Goal: Information Seeking & Learning: Learn about a topic

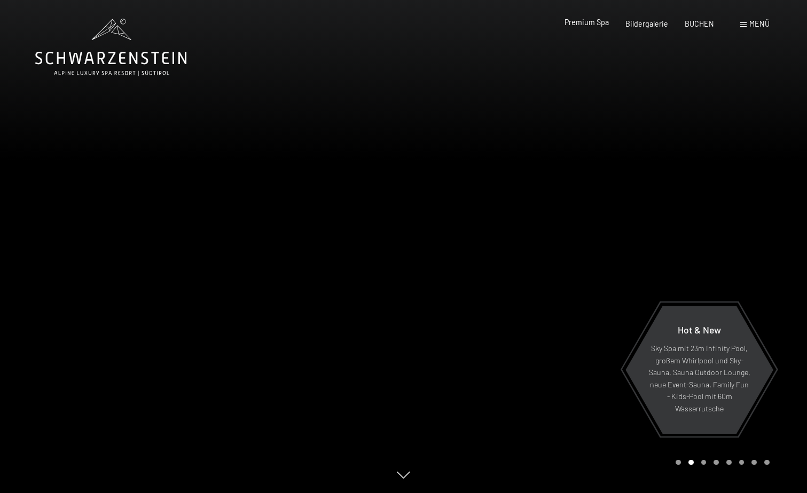
click at [605, 24] on span "Premium Spa" at bounding box center [586, 22] width 44 height 9
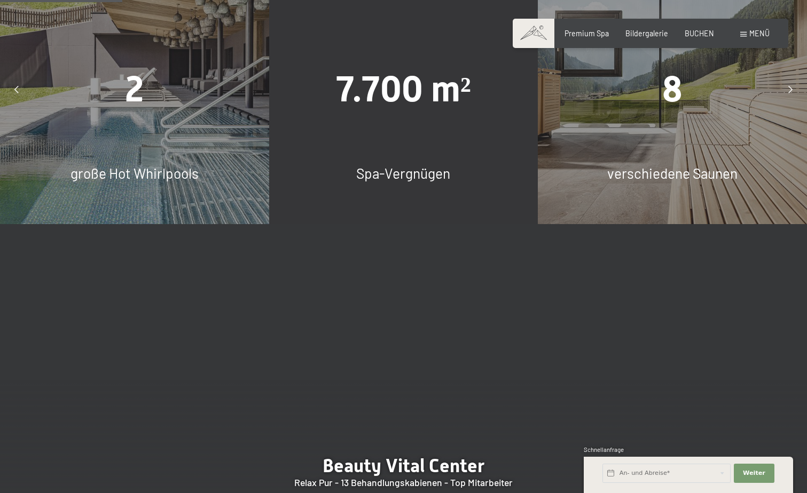
scroll to position [1175, 0]
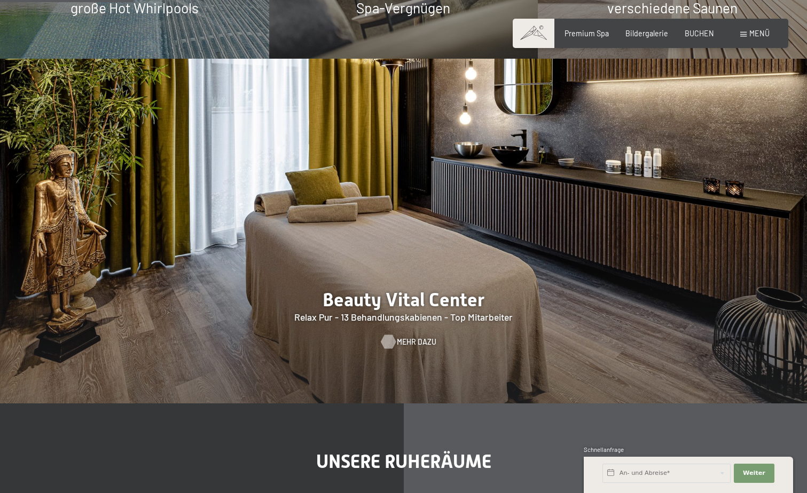
click at [405, 337] on span "Mehr dazu" at bounding box center [417, 342] width 40 height 11
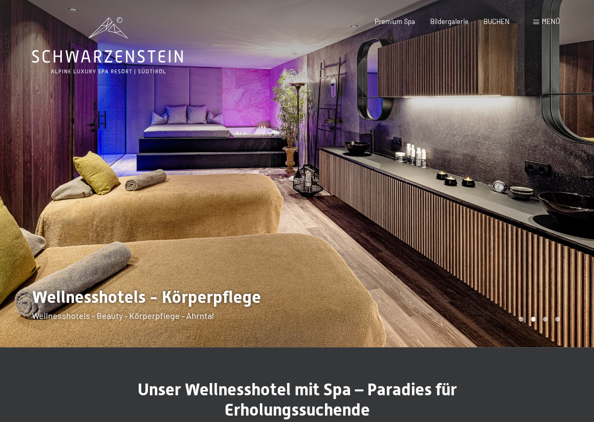
click at [529, 247] on div at bounding box center [445, 173] width 297 height 347
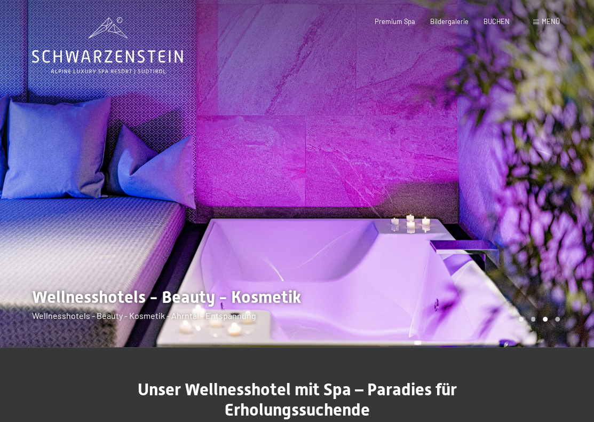
click at [529, 247] on div at bounding box center [445, 173] width 297 height 347
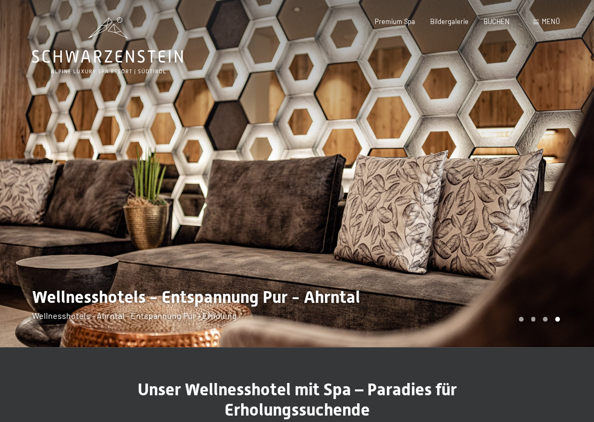
click at [529, 247] on div at bounding box center [445, 173] width 297 height 347
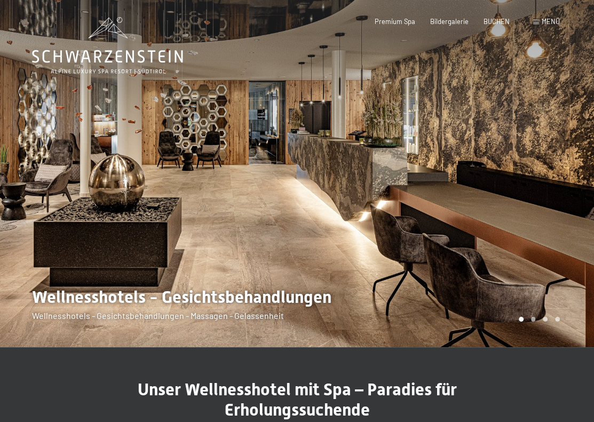
click at [529, 247] on div at bounding box center [445, 173] width 297 height 347
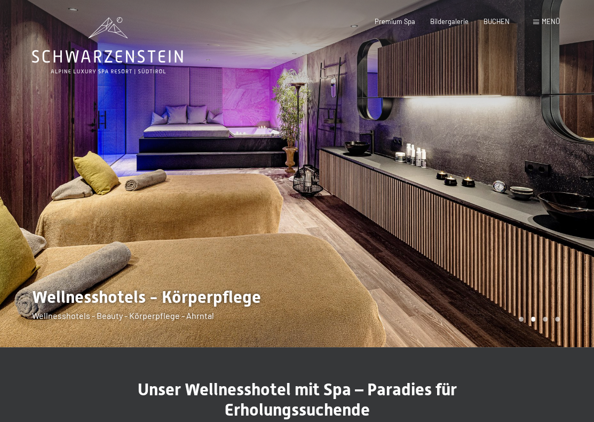
click at [529, 247] on div at bounding box center [445, 173] width 297 height 347
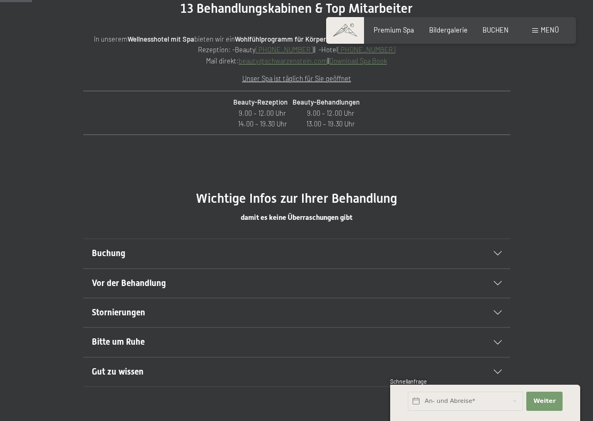
scroll to position [427, 0]
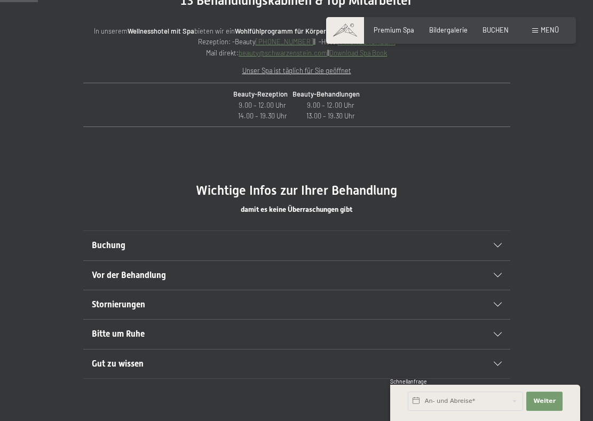
click at [495, 278] on div "Vor der Behandlung" at bounding box center [297, 275] width 410 height 29
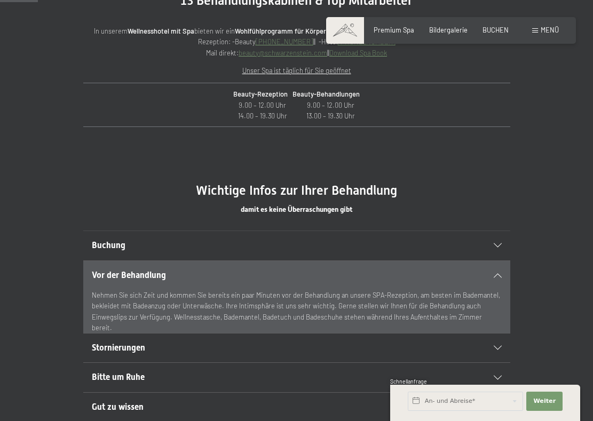
click at [497, 249] on div "Buchung" at bounding box center [297, 245] width 410 height 29
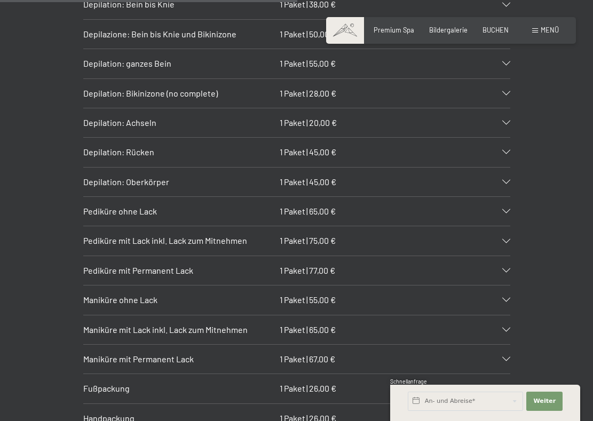
scroll to position [3471, 0]
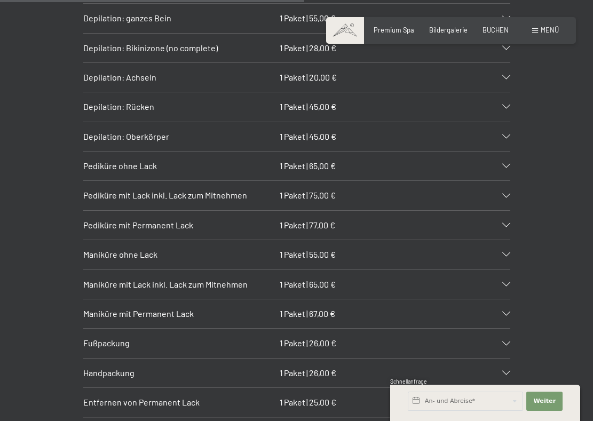
click at [506, 164] on icon at bounding box center [507, 166] width 8 height 4
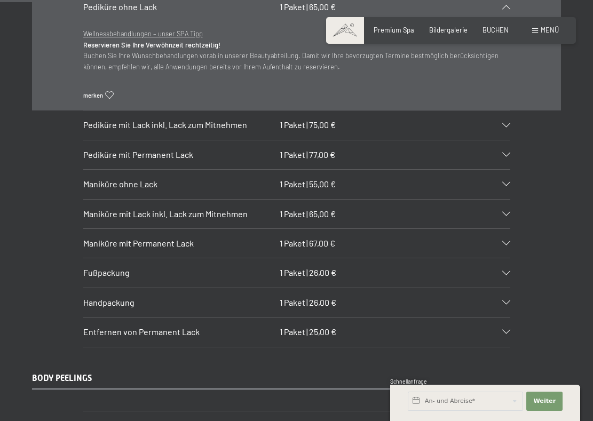
scroll to position [3631, 0]
click at [506, 258] on div "Fußpackung 1 Paket | 26,00 €" at bounding box center [296, 271] width 427 height 29
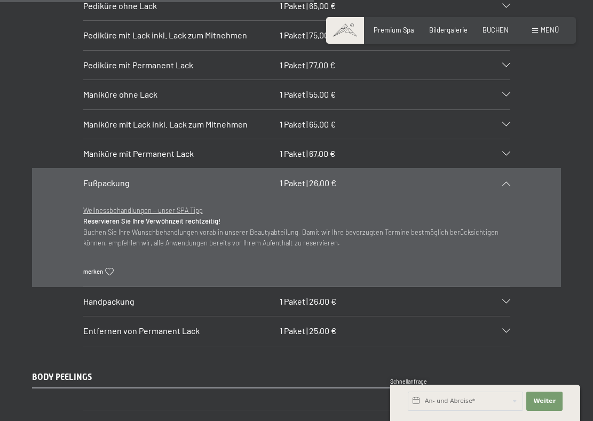
click at [184, 206] on u "Wellnessbehandlungen – unser SPA Tipp" at bounding box center [143, 210] width 120 height 9
click at [307, 178] on span "|" at bounding box center [308, 183] width 2 height 10
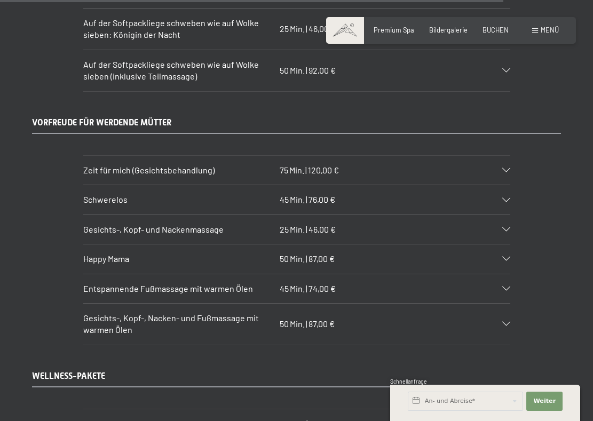
scroll to position [5767, 0]
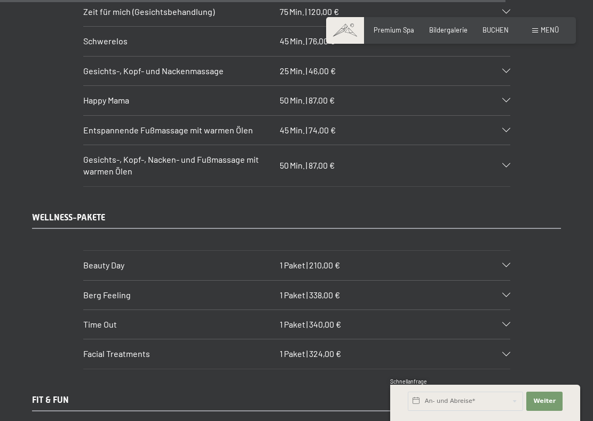
click at [499, 252] on div "Beauty Day 1 Paket | 210,00 €" at bounding box center [296, 265] width 427 height 29
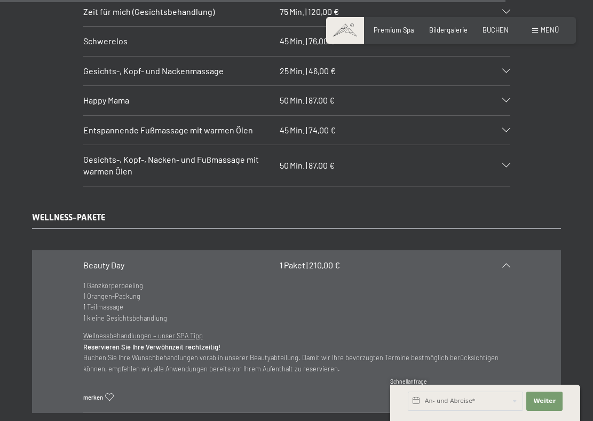
click at [503, 252] on div "Beauty Day 1 Paket | 210,00 €" at bounding box center [296, 265] width 427 height 29
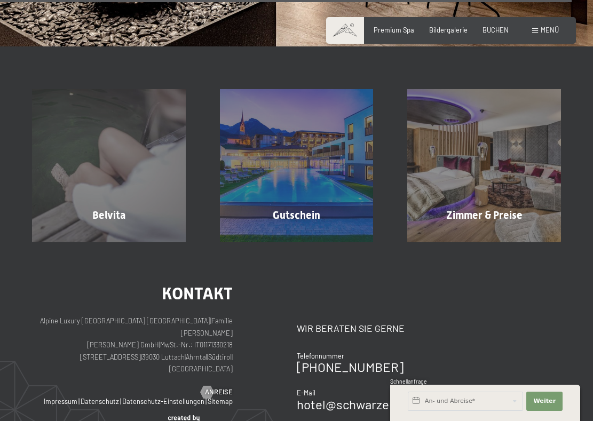
scroll to position [6622, 0]
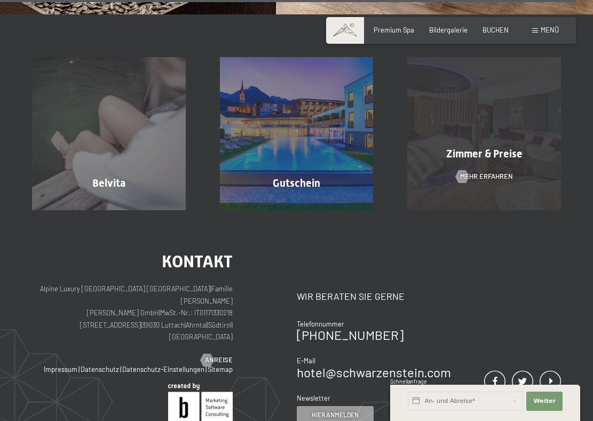
click at [497, 156] on div "Zimmer & Preise Mehr erfahren" at bounding box center [484, 134] width 188 height 154
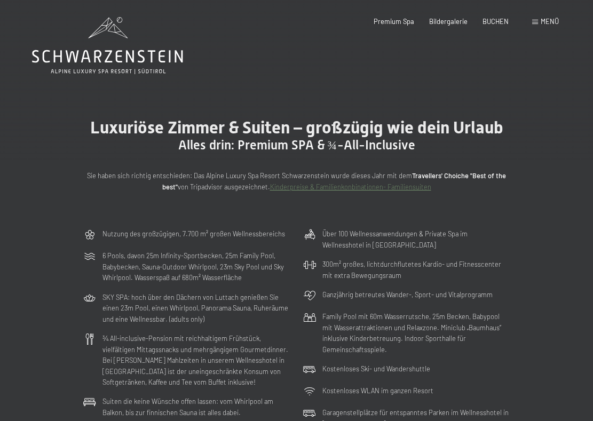
click at [537, 22] on span at bounding box center [535, 22] width 6 height 5
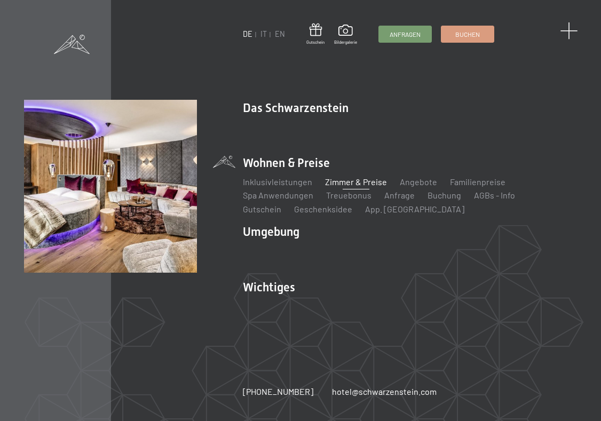
click at [567, 31] on span at bounding box center [569, 31] width 18 height 18
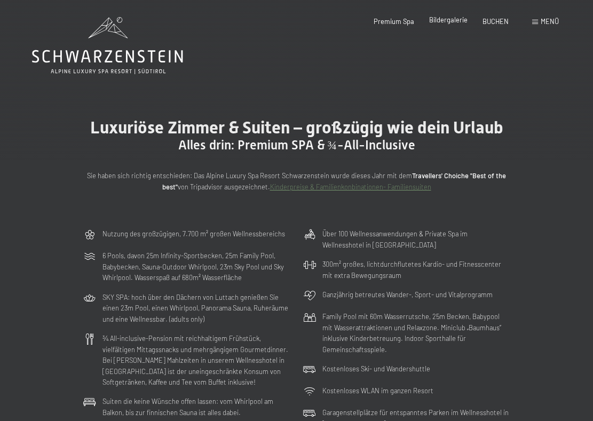
click at [454, 18] on span "Bildergalerie" at bounding box center [448, 19] width 38 height 9
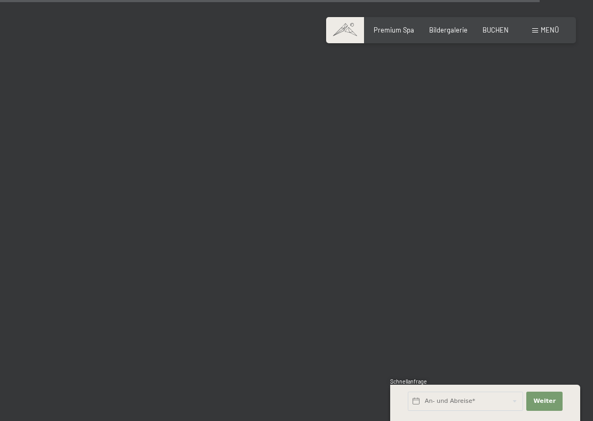
scroll to position [7636, 0]
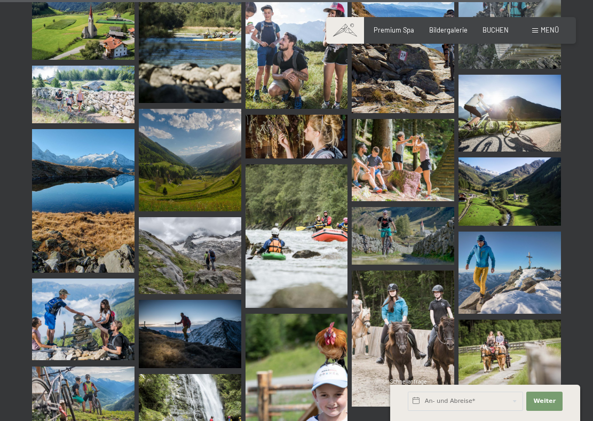
click at [406, 172] on img at bounding box center [403, 160] width 103 height 82
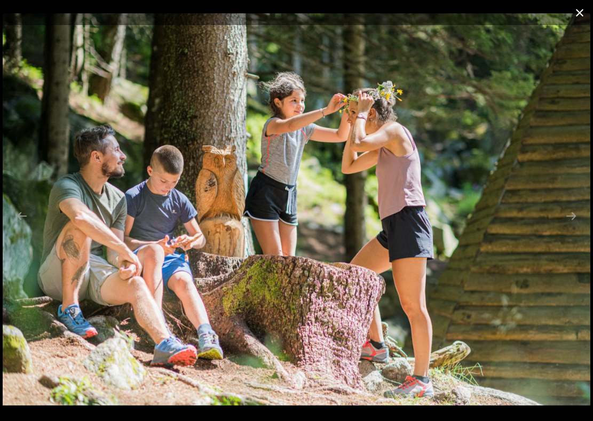
click at [580, 14] on button "Close gallery" at bounding box center [580, 12] width 27 height 25
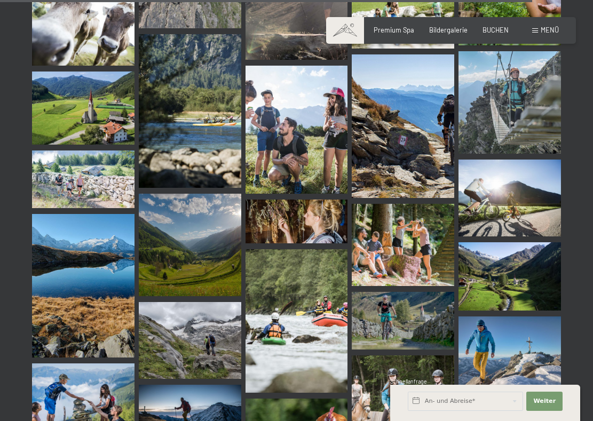
scroll to position [7530, 0]
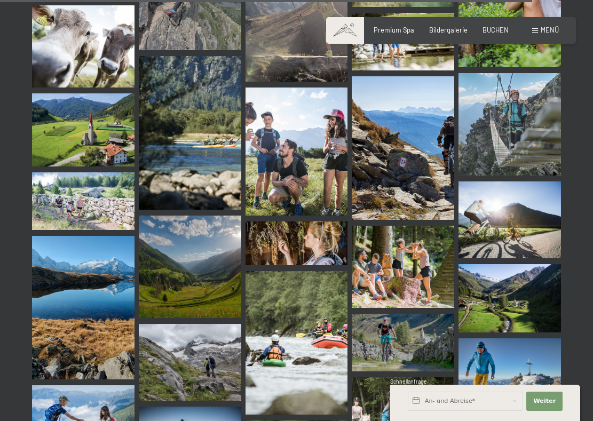
click at [535, 28] on span at bounding box center [535, 30] width 6 height 5
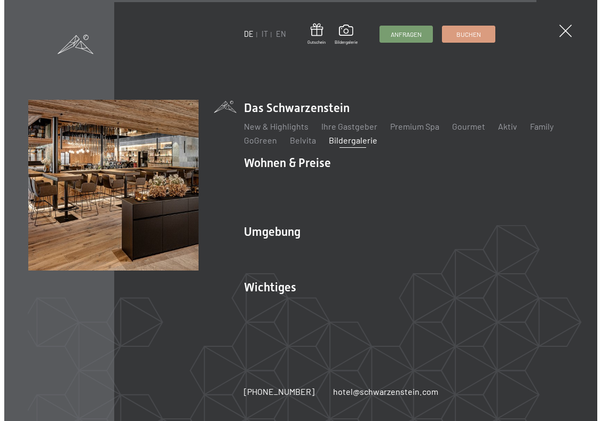
scroll to position [7636, 0]
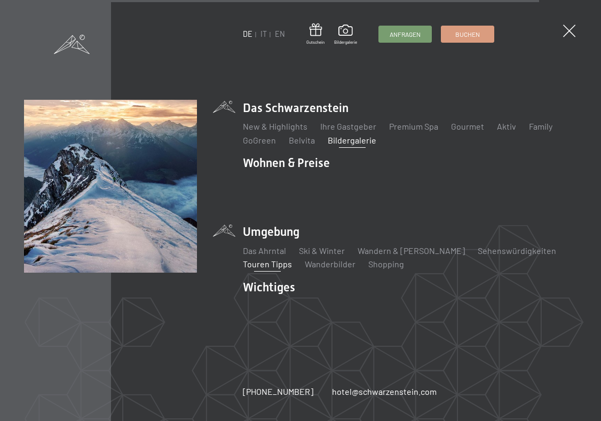
click at [261, 266] on link "Touren Tipps" at bounding box center [267, 264] width 49 height 10
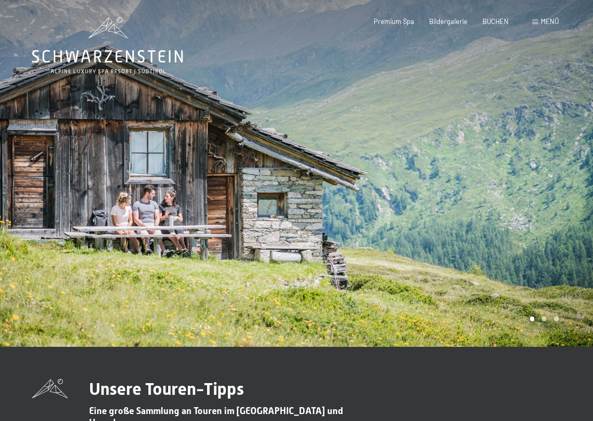
click at [545, 249] on div at bounding box center [445, 173] width 297 height 347
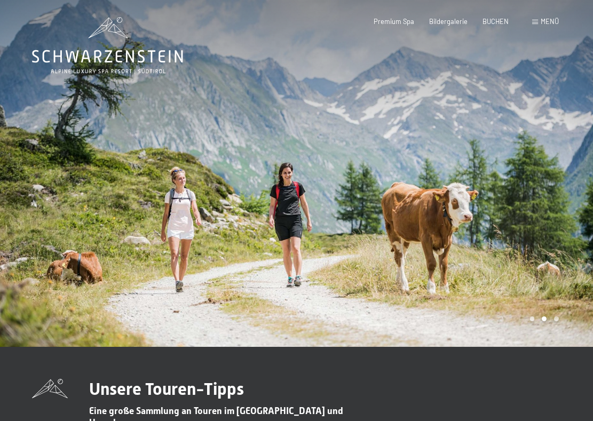
click at [545, 249] on div at bounding box center [445, 173] width 297 height 347
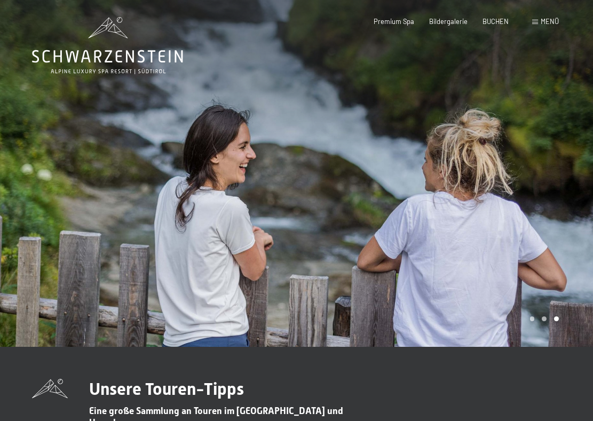
click at [545, 249] on div at bounding box center [445, 173] width 297 height 347
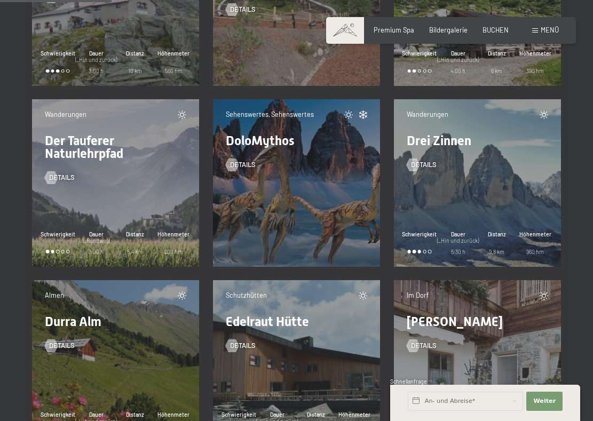
scroll to position [2456, 0]
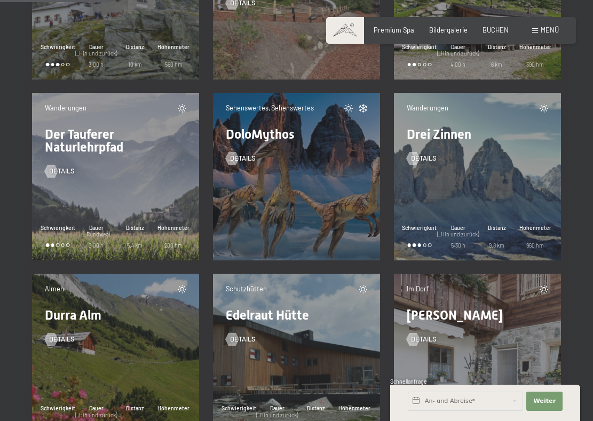
click at [446, 150] on div "Details" at bounding box center [478, 152] width 142 height 22
click at [425, 154] on span "Details" at bounding box center [435, 159] width 26 height 10
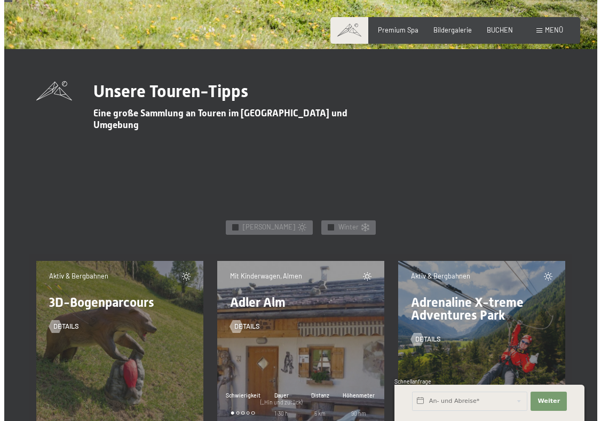
scroll to position [0, 0]
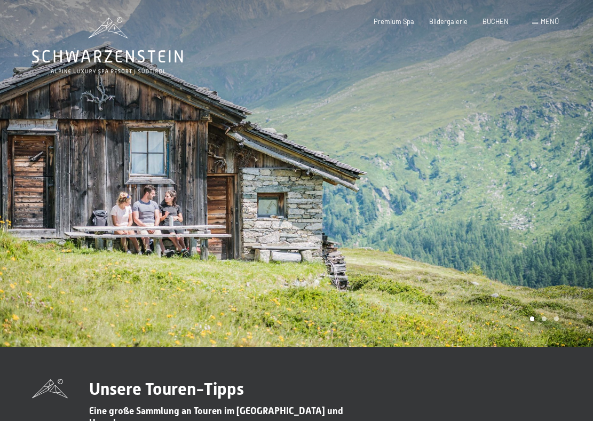
click at [535, 20] on span at bounding box center [535, 22] width 6 height 5
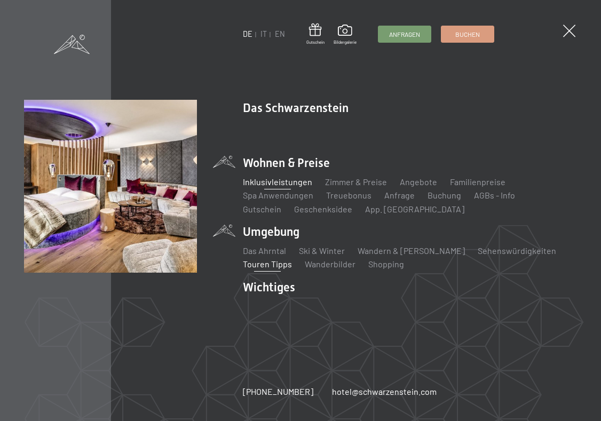
click at [277, 182] on link "Inklusivleistungen" at bounding box center [277, 182] width 69 height 10
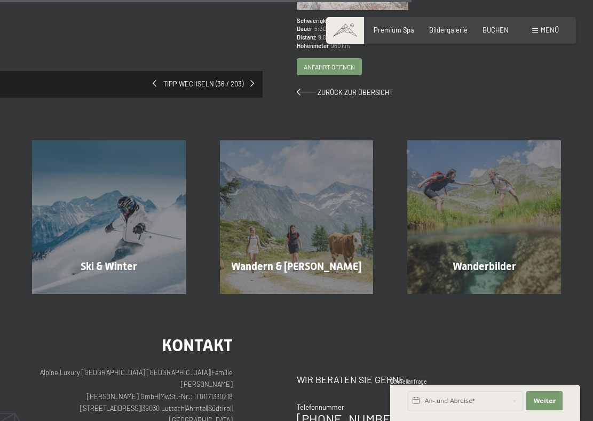
scroll to position [214, 0]
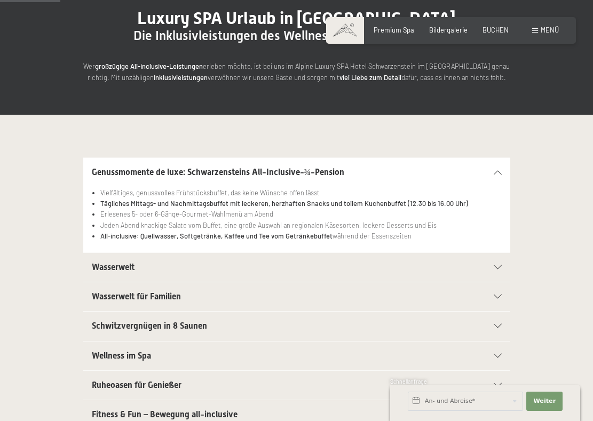
scroll to position [160, 0]
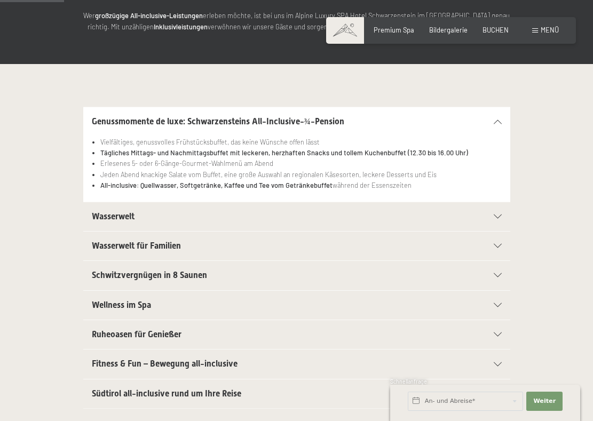
click at [499, 218] on icon at bounding box center [498, 217] width 8 height 4
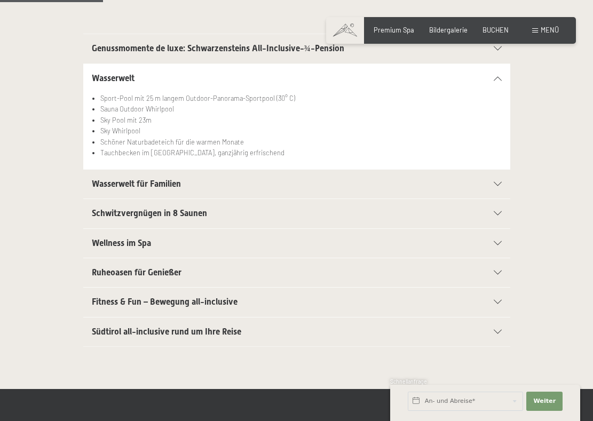
scroll to position [267, 0]
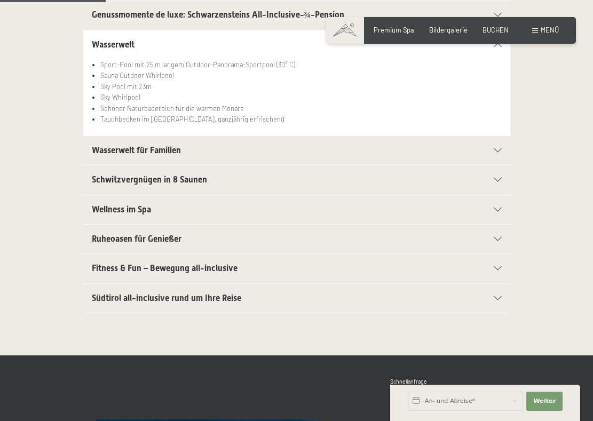
click at [486, 204] on div "Wellness im Spa" at bounding box center [297, 209] width 410 height 29
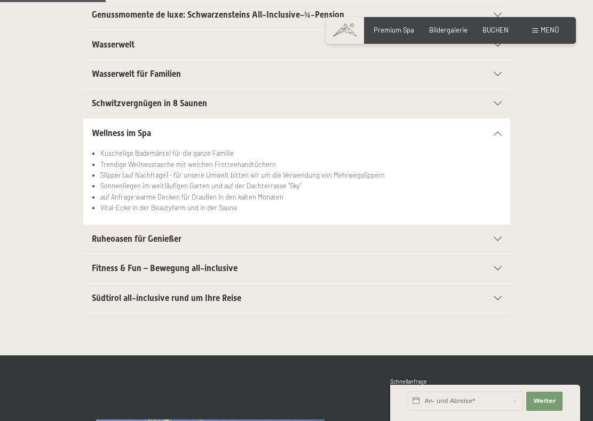
click at [498, 237] on icon at bounding box center [498, 239] width 8 height 4
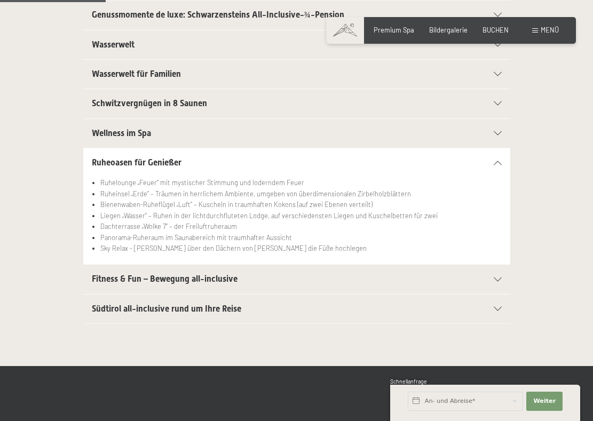
click at [498, 278] on icon at bounding box center [498, 280] width 8 height 4
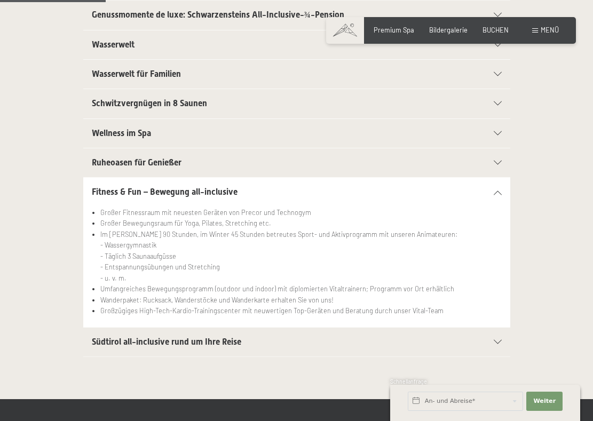
click at [498, 339] on div "Südtirol all-inclusive rund um Ihre Reise" at bounding box center [297, 342] width 410 height 29
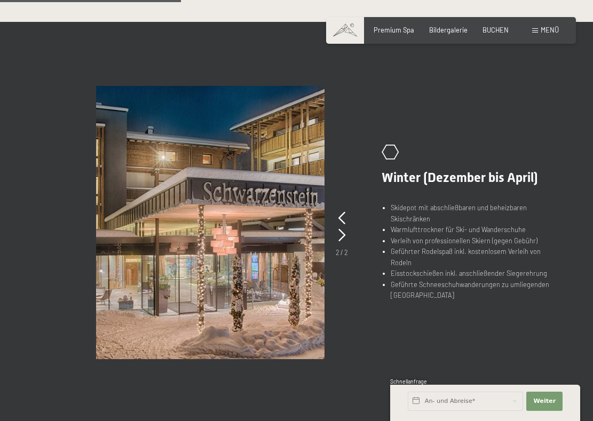
scroll to position [587, 0]
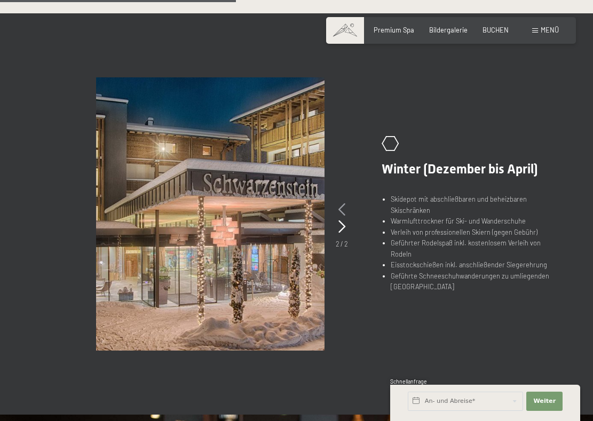
click at [339, 205] on icon at bounding box center [342, 209] width 7 height 13
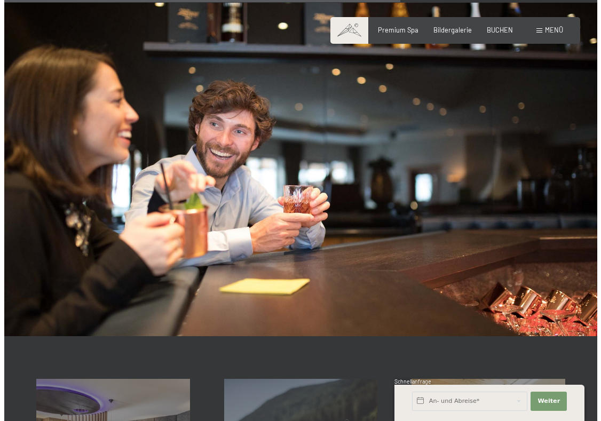
scroll to position [908, 0]
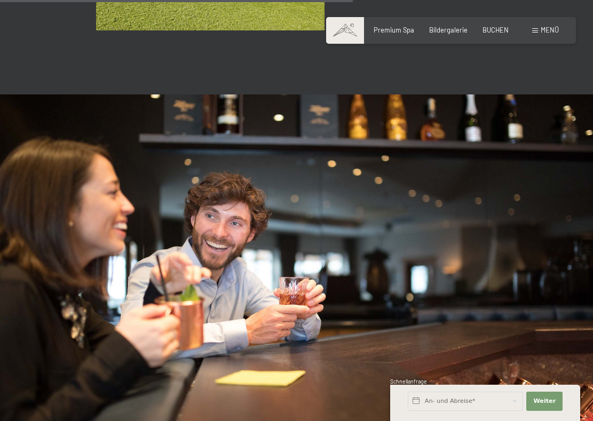
click at [545, 28] on span "Menü" at bounding box center [550, 30] width 18 height 9
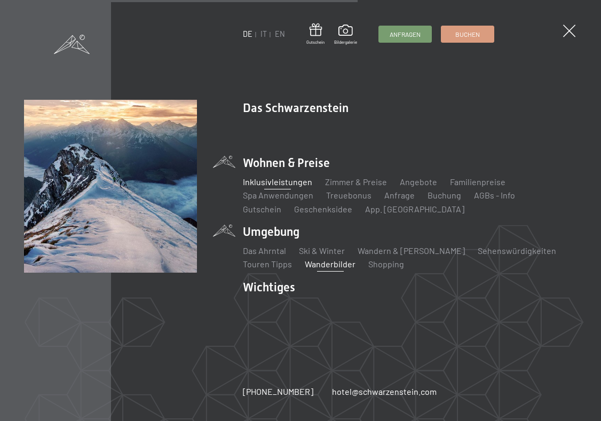
click at [327, 262] on link "Wanderbilder" at bounding box center [330, 264] width 51 height 10
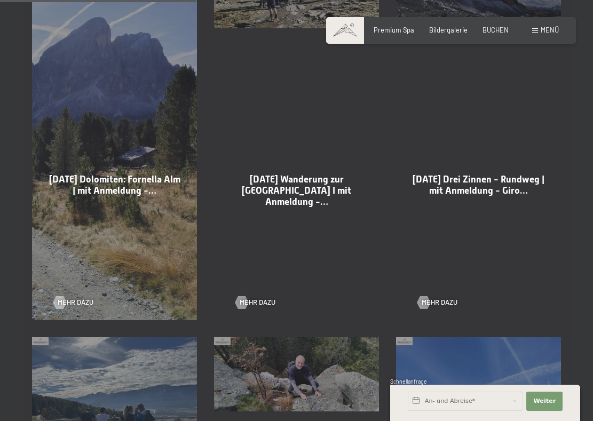
scroll to position [908, 0]
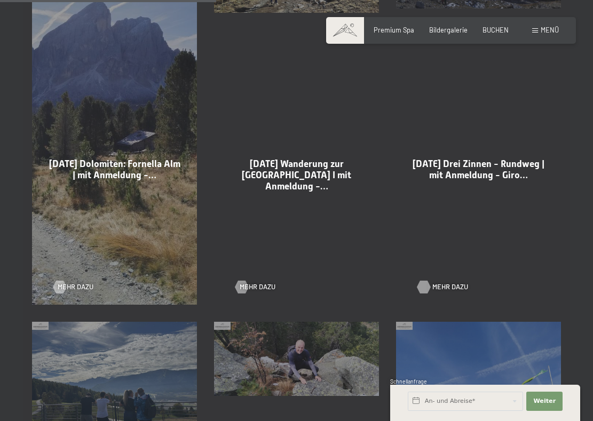
click at [437, 287] on span "Mehr dazu" at bounding box center [451, 287] width 36 height 10
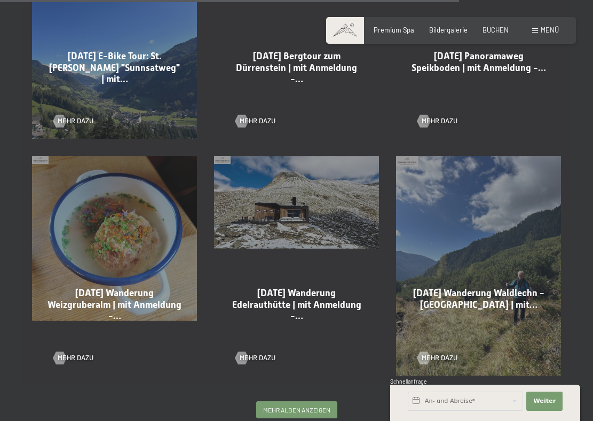
scroll to position [1976, 0]
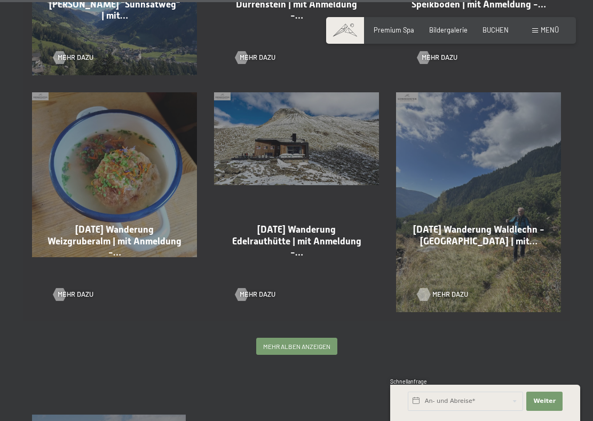
click at [439, 294] on span "Mehr dazu" at bounding box center [451, 295] width 36 height 10
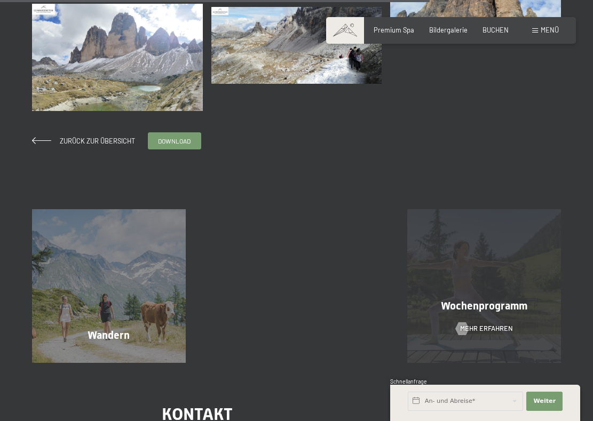
scroll to position [961, 0]
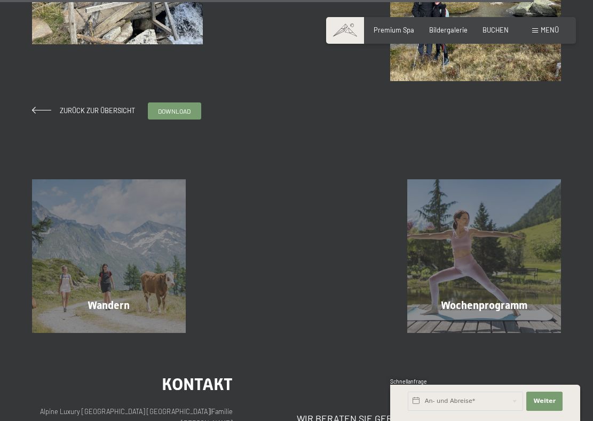
scroll to position [2777, 0]
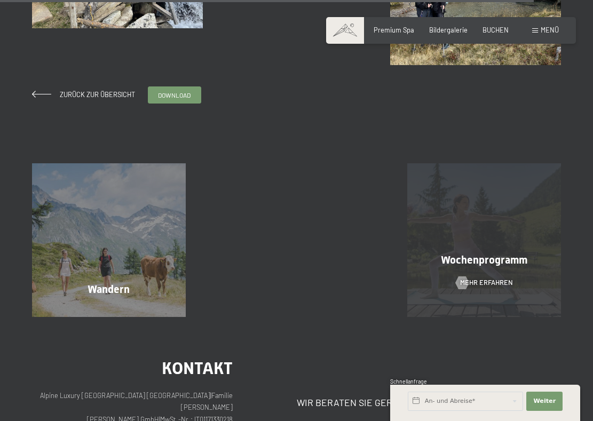
click at [470, 271] on div "Wochenprogramm Mehr erfahren" at bounding box center [484, 240] width 188 height 154
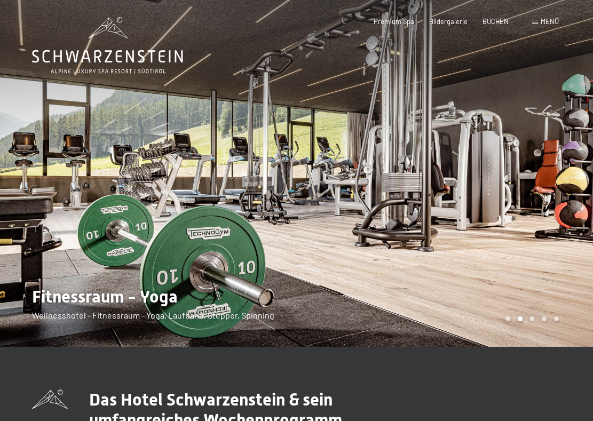
click at [482, 226] on div at bounding box center [445, 173] width 297 height 347
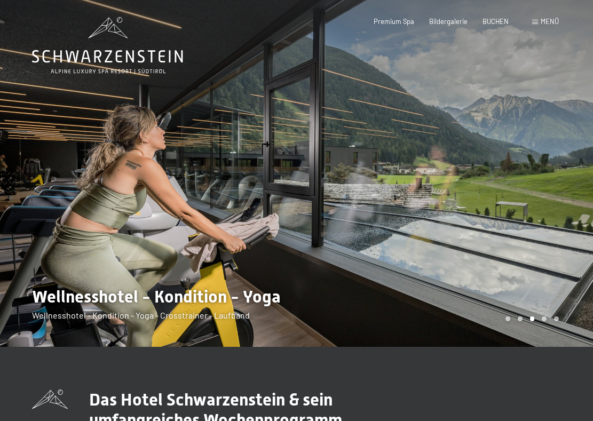
click at [482, 226] on div at bounding box center [445, 173] width 297 height 347
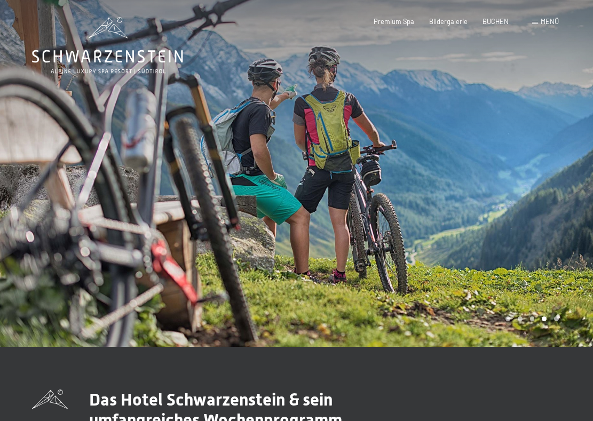
click at [482, 226] on div at bounding box center [445, 173] width 297 height 347
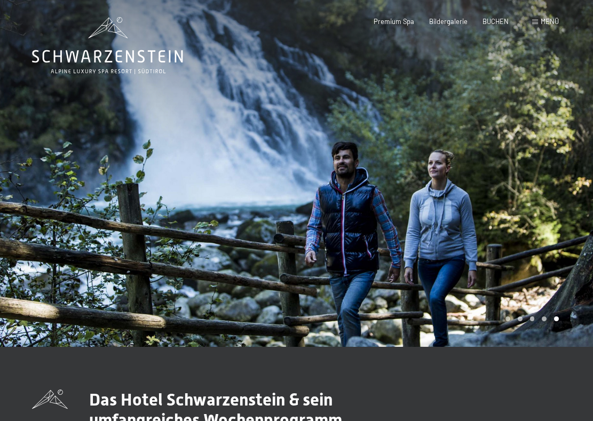
click at [482, 226] on div at bounding box center [445, 173] width 297 height 347
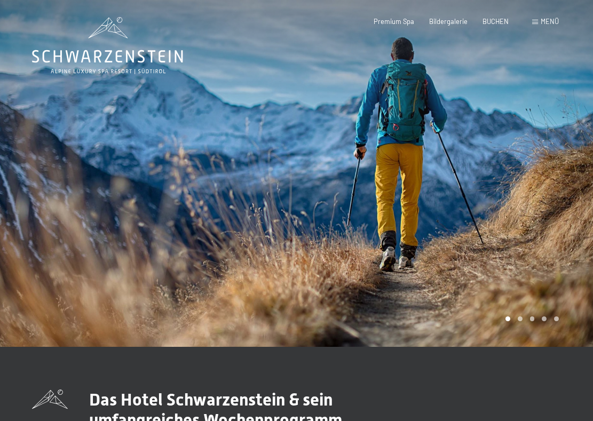
click at [482, 226] on div at bounding box center [445, 173] width 297 height 347
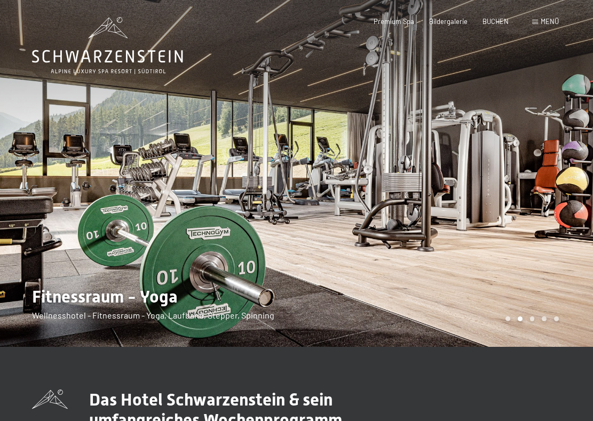
click at [482, 226] on div at bounding box center [445, 173] width 297 height 347
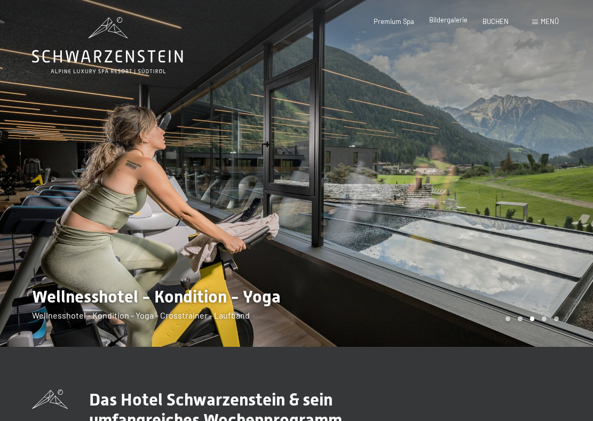
click at [442, 23] on span "Bildergalerie" at bounding box center [448, 19] width 38 height 9
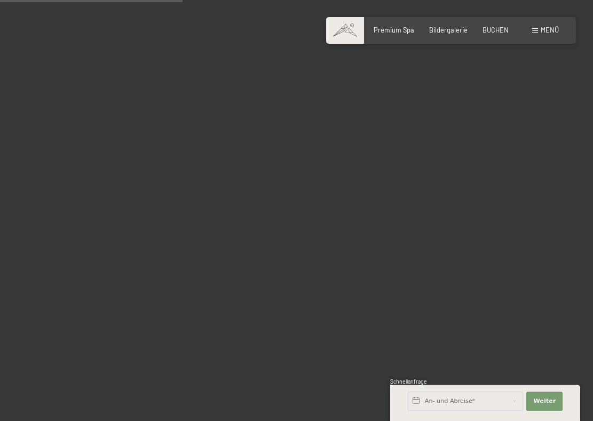
scroll to position [2670, 0]
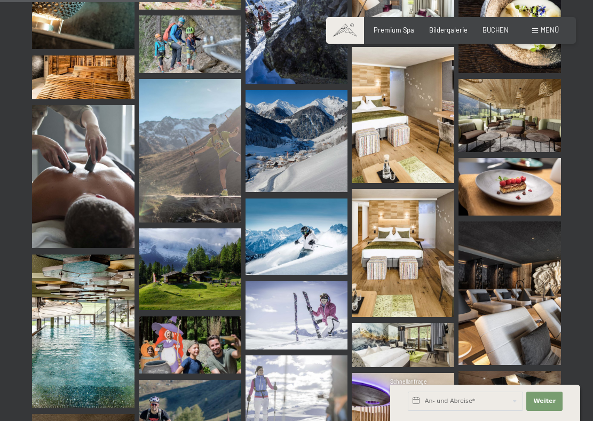
click at [66, 56] on img at bounding box center [83, 78] width 103 height 44
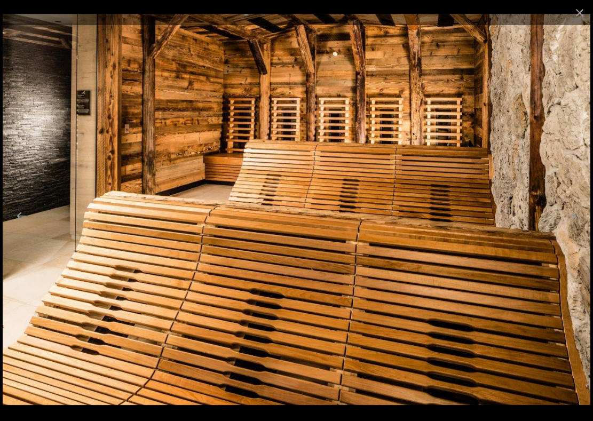
click at [438, 176] on img at bounding box center [297, 210] width 588 height 392
click at [579, 10] on button "Close gallery" at bounding box center [580, 12] width 27 height 25
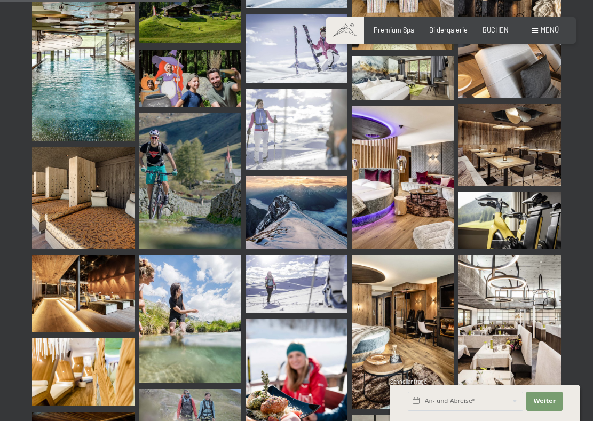
scroll to position [2670, 0]
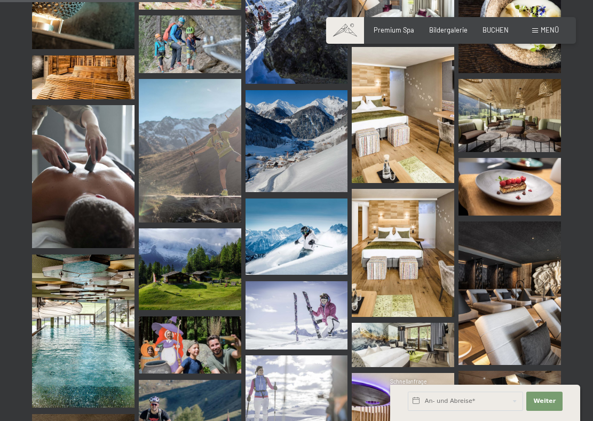
click at [414, 147] on img at bounding box center [403, 115] width 103 height 137
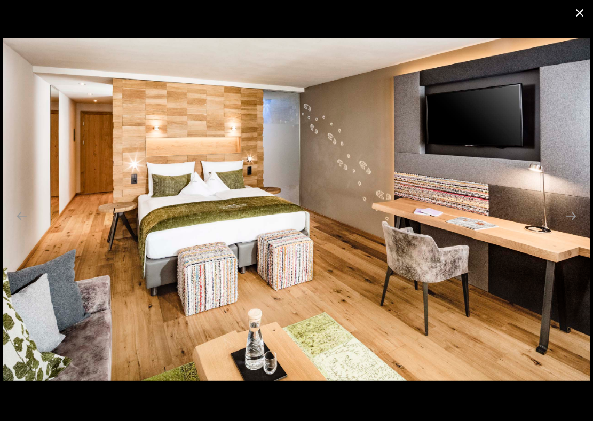
click at [580, 10] on button "Close gallery" at bounding box center [580, 12] width 27 height 25
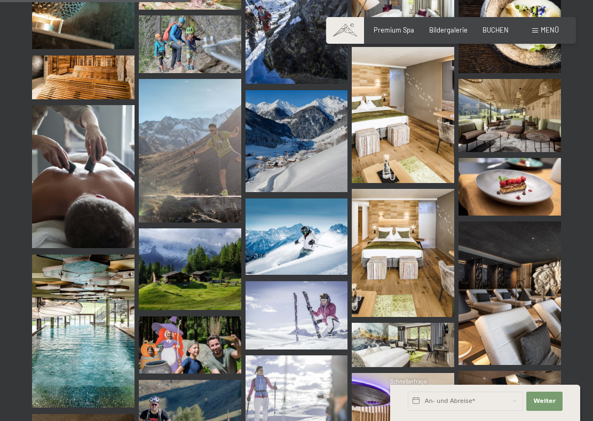
click at [519, 111] on img at bounding box center [510, 115] width 103 height 73
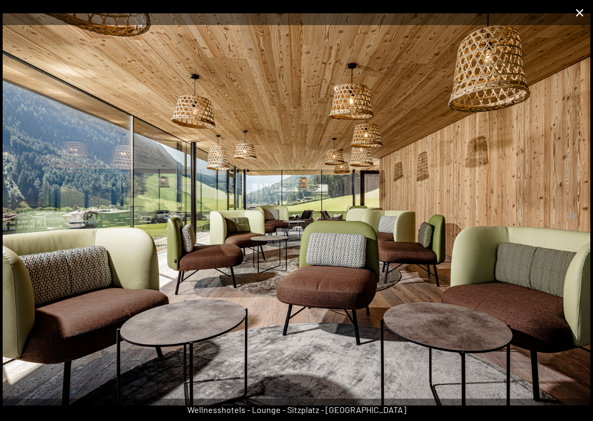
click at [579, 12] on button "Close gallery" at bounding box center [580, 12] width 27 height 25
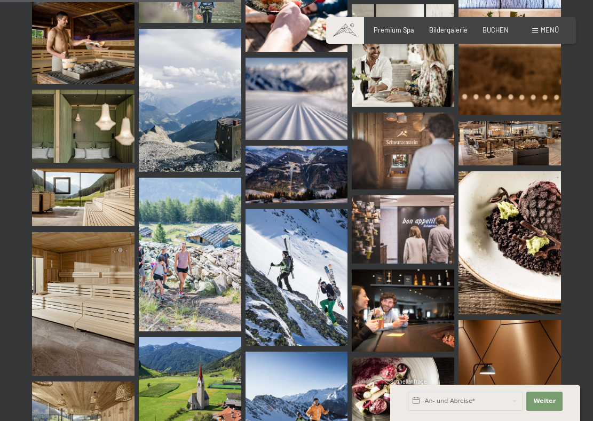
scroll to position [3364, 0]
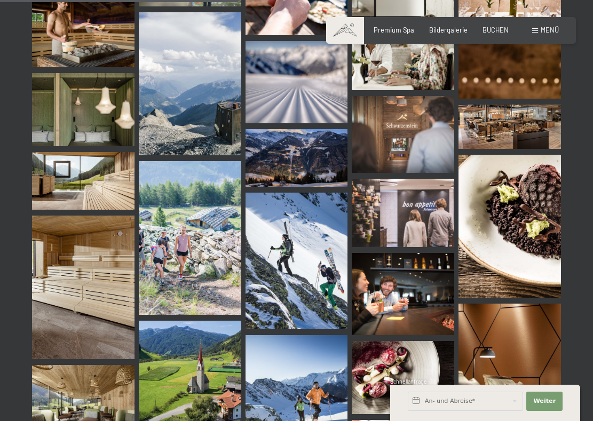
click at [179, 224] on img at bounding box center [190, 238] width 103 height 154
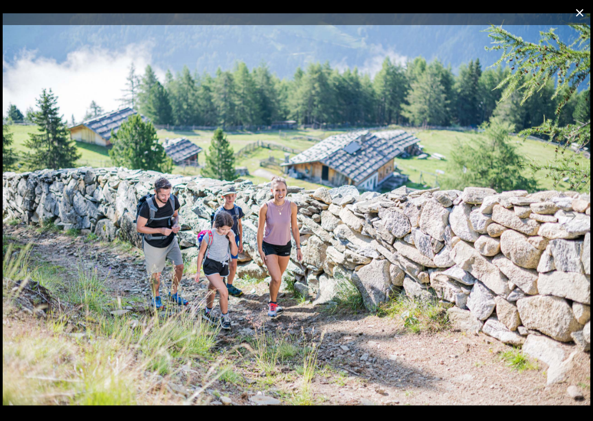
click at [579, 15] on button "Close gallery" at bounding box center [580, 12] width 27 height 25
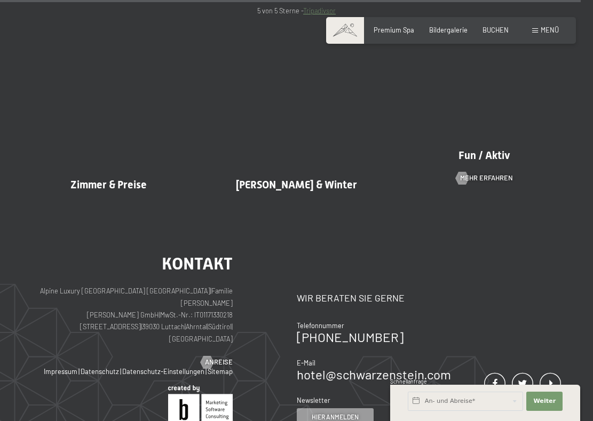
scroll to position [8064, 0]
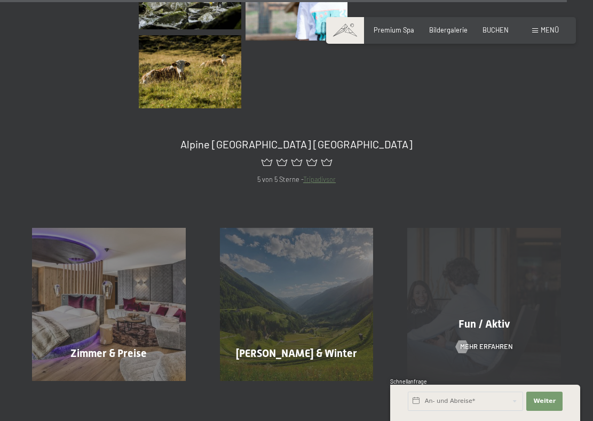
click at [480, 266] on div "Fun / Aktiv Mehr erfahren" at bounding box center [484, 305] width 188 height 154
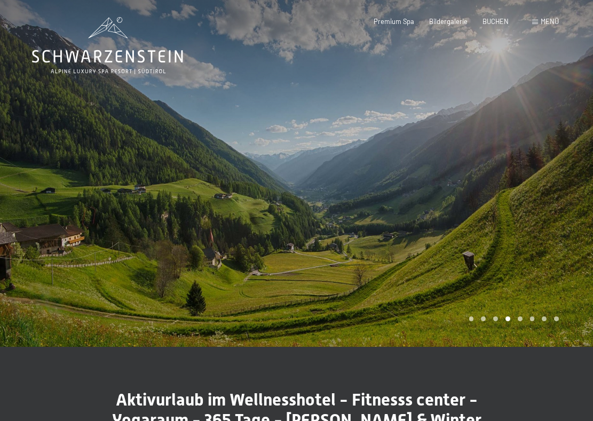
click at [544, 241] on div at bounding box center [445, 173] width 297 height 347
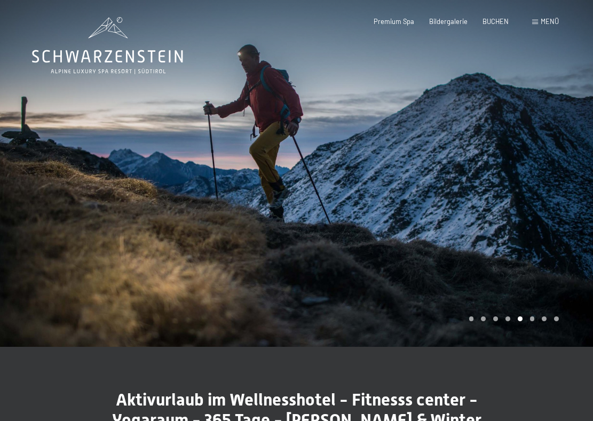
click at [544, 241] on div at bounding box center [445, 173] width 297 height 347
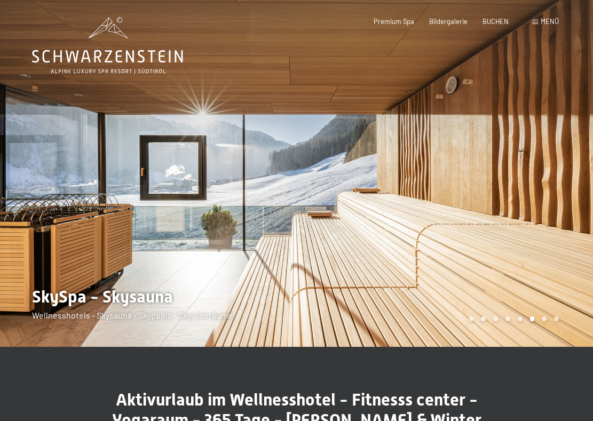
click at [544, 241] on div at bounding box center [445, 173] width 297 height 347
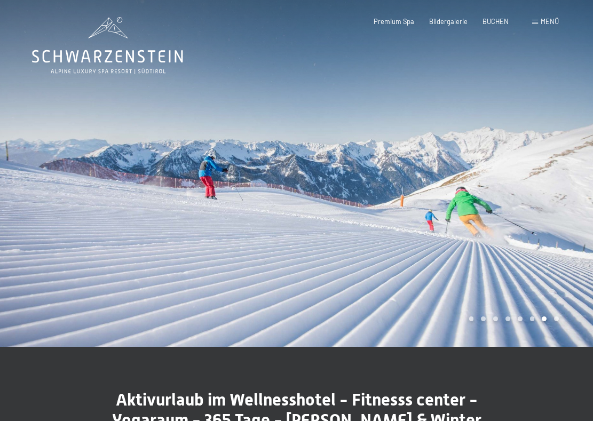
click at [544, 241] on div at bounding box center [445, 173] width 297 height 347
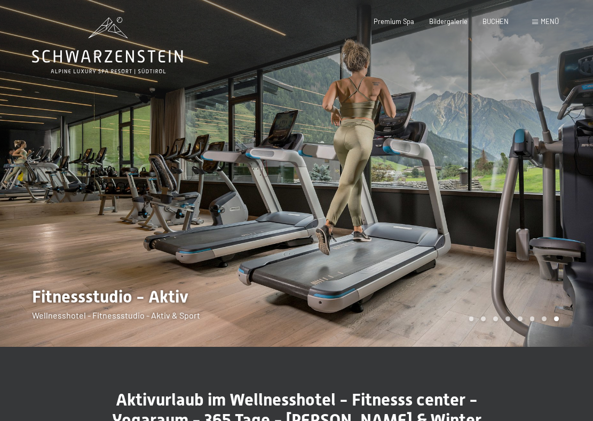
click at [544, 241] on div at bounding box center [445, 173] width 297 height 347
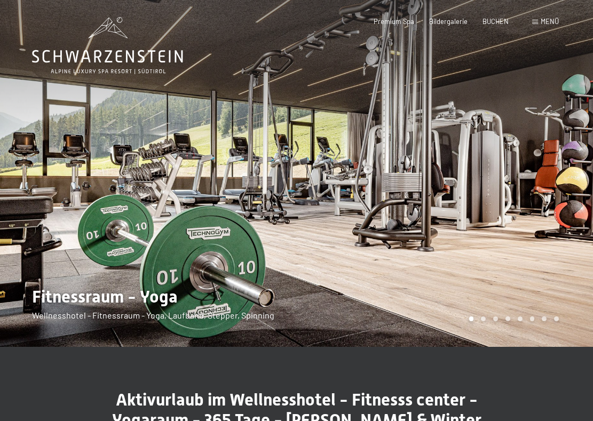
click at [544, 241] on div at bounding box center [445, 173] width 297 height 347
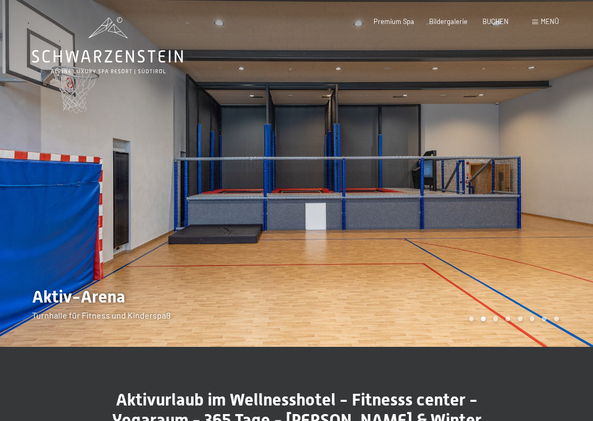
click at [544, 241] on div at bounding box center [445, 173] width 297 height 347
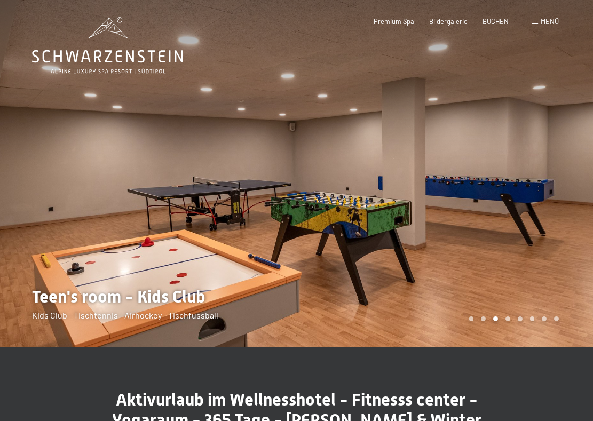
click at [544, 241] on div at bounding box center [445, 173] width 297 height 347
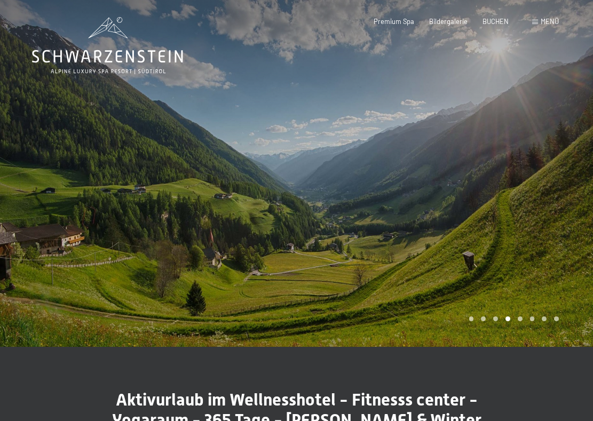
click at [544, 241] on div at bounding box center [445, 173] width 297 height 347
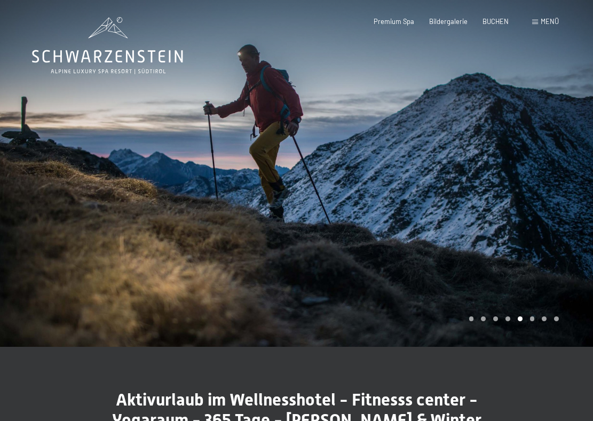
click at [544, 241] on div at bounding box center [445, 173] width 297 height 347
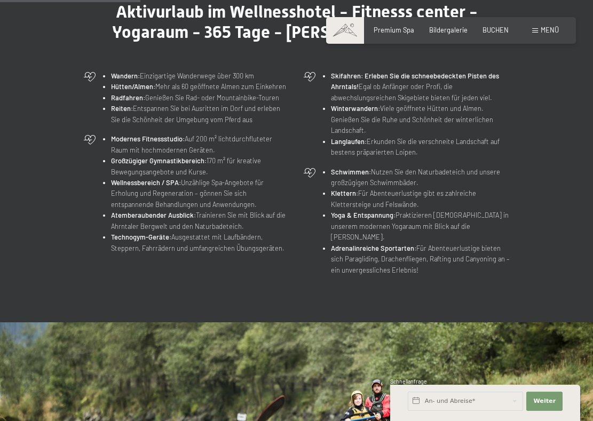
scroll to position [587, 0]
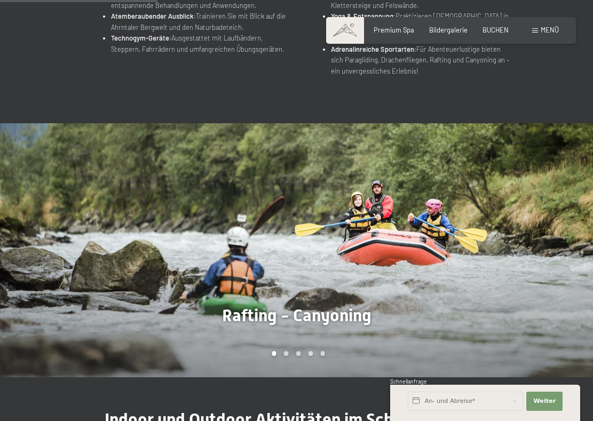
click at [544, 232] on div at bounding box center [445, 250] width 297 height 254
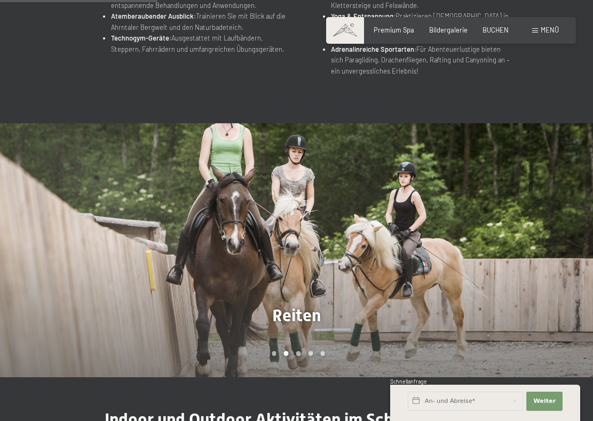
click at [544, 232] on div at bounding box center [445, 250] width 297 height 254
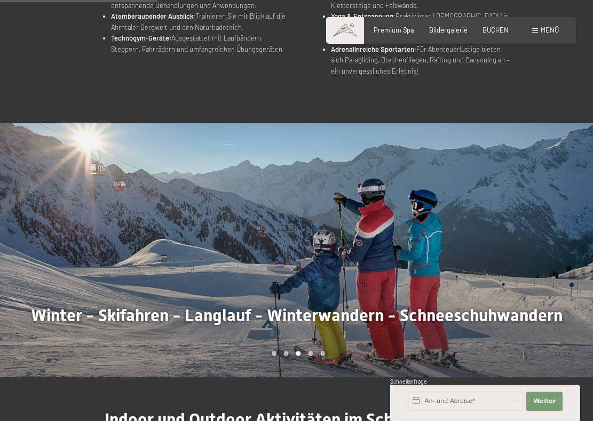
click at [544, 232] on div at bounding box center [445, 250] width 297 height 254
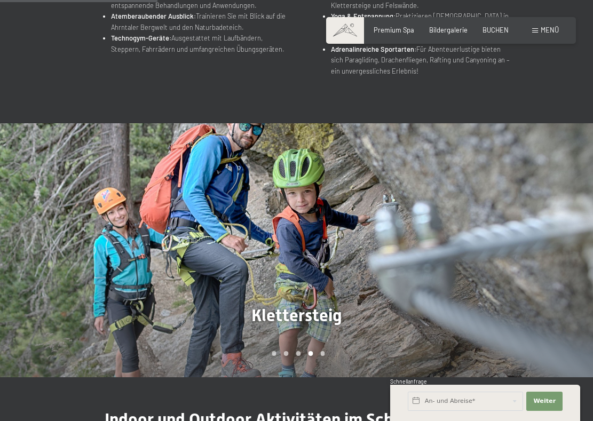
click at [544, 232] on div at bounding box center [445, 250] width 297 height 254
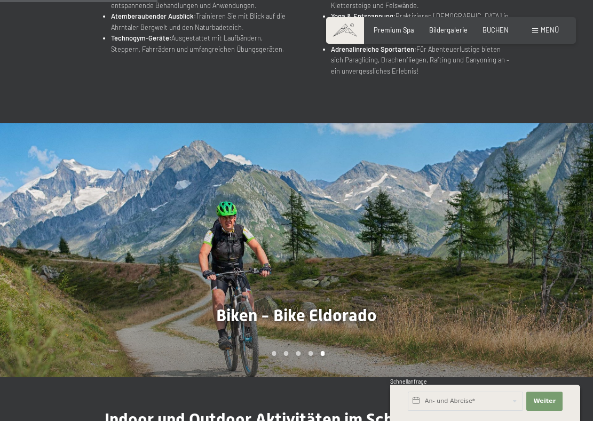
click at [316, 294] on div at bounding box center [445, 250] width 297 height 254
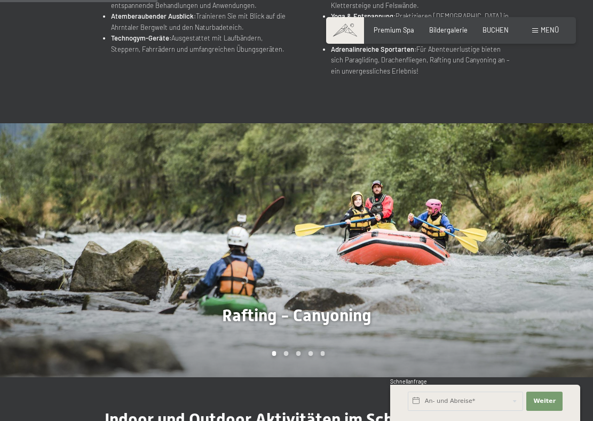
click at [566, 246] on div at bounding box center [445, 250] width 297 height 254
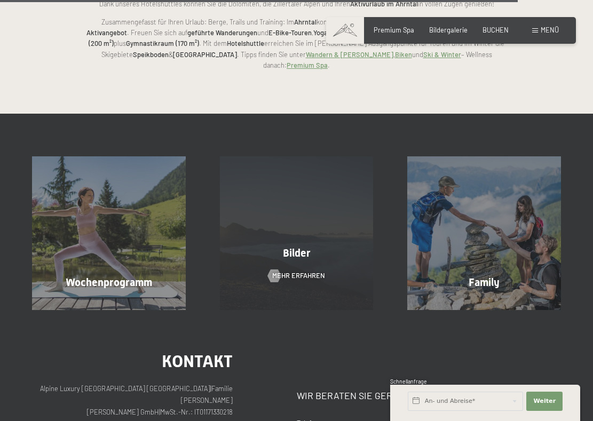
scroll to position [2083, 0]
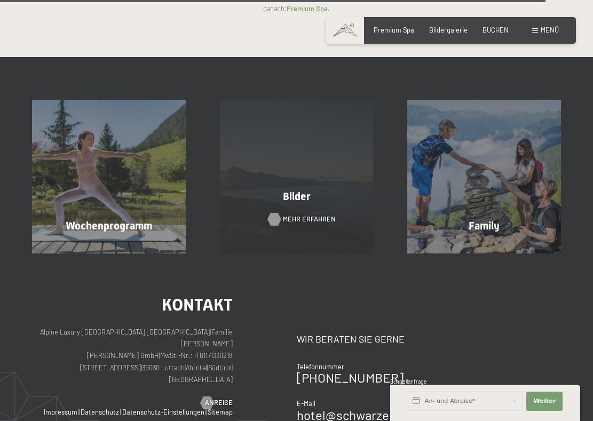
click at [300, 215] on span "Mehr erfahren" at bounding box center [309, 220] width 53 height 10
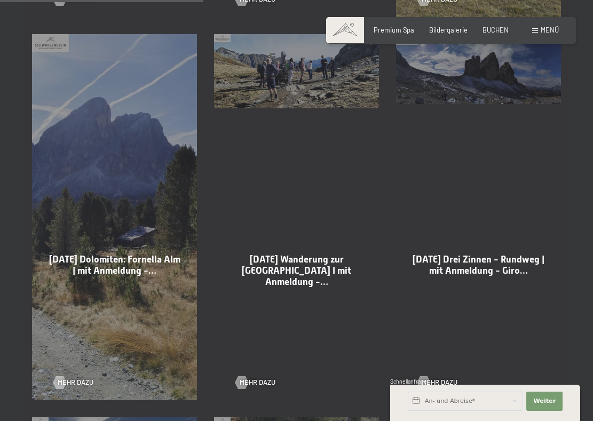
scroll to position [854, 0]
